Goal: Task Accomplishment & Management: Use online tool/utility

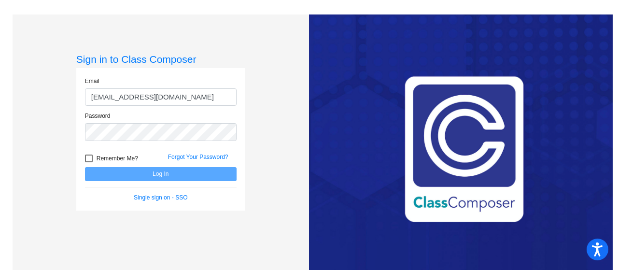
type input "[EMAIL_ADDRESS][DOMAIN_NAME]"
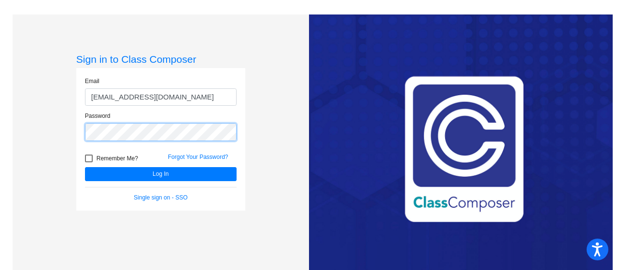
click at [85, 167] on button "Log In" at bounding box center [161, 174] width 152 height 14
click at [58, 132] on div "Sign in to Class Composer Email [EMAIL_ADDRESS][DOMAIN_NAME] Password Remember …" at bounding box center [161, 149] width 296 height 270
click at [85, 167] on button "Log In" at bounding box center [161, 174] width 152 height 14
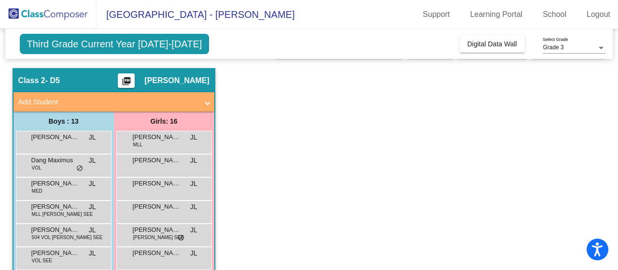
scroll to position [24, 0]
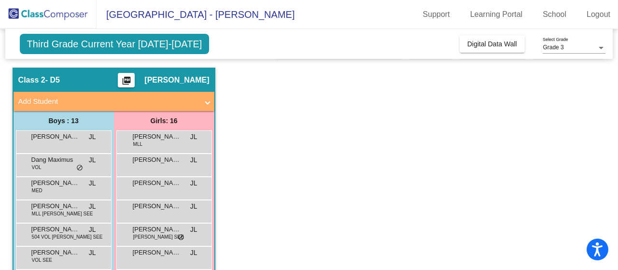
click at [475, 34] on div "Third Grade Current Year [DATE]-[DATE] Add, Move, or Retain Students Off On Inc…" at bounding box center [309, 44] width 608 height 30
click at [472, 42] on span "Digital Data Wall" at bounding box center [492, 44] width 50 height 8
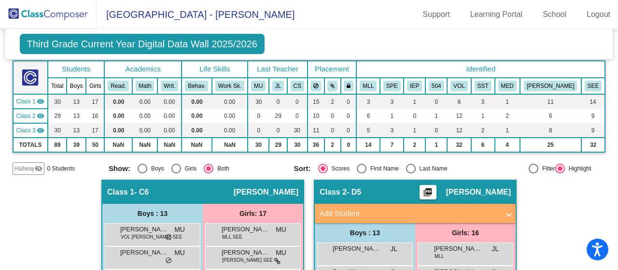
scroll to position [54, 0]
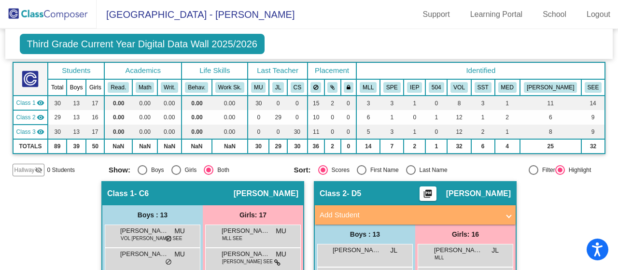
click at [43, 99] on mat-icon "visibility" at bounding box center [41, 103] width 8 height 8
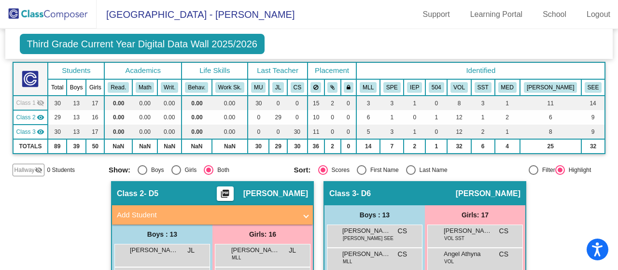
click at [42, 129] on mat-icon "visibility" at bounding box center [41, 132] width 8 height 8
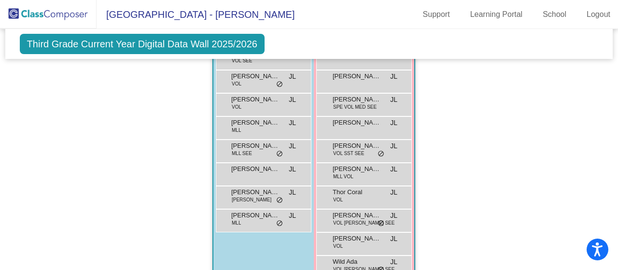
scroll to position [411, 0]
